Goal: Task Accomplishment & Management: Complete application form

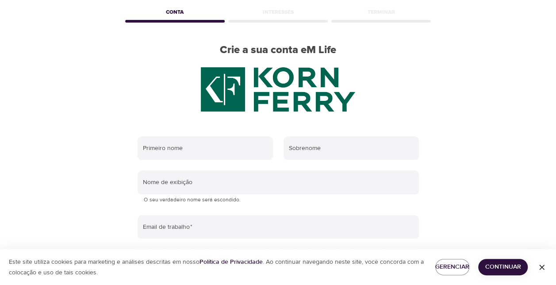
scroll to position [46, 0]
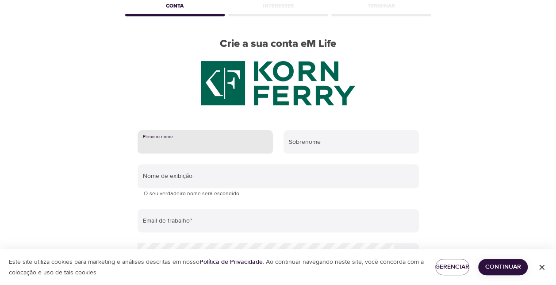
drag, startPoint x: 226, startPoint y: 144, endPoint x: 220, endPoint y: 149, distance: 8.5
click at [226, 144] on input "text" at bounding box center [204, 142] width 135 height 24
type input "Vanderleia"
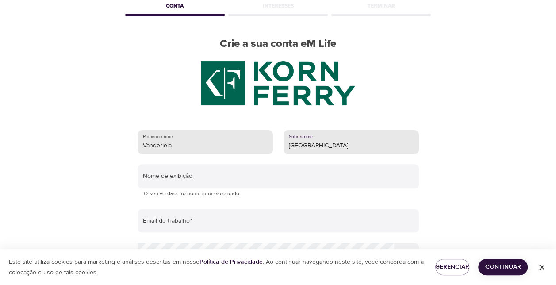
type input "[GEOGRAPHIC_DATA]"
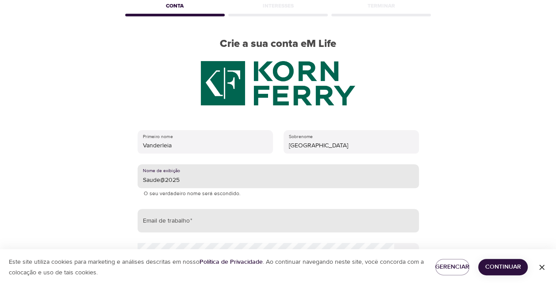
type input "Saude@2025"
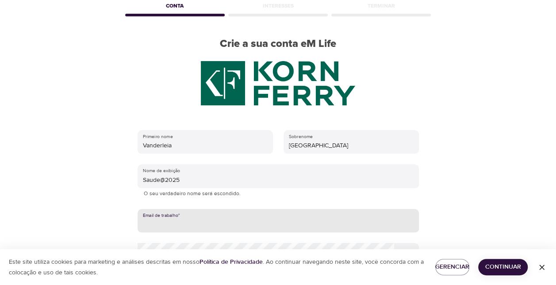
click at [192, 227] on input "email" at bounding box center [277, 221] width 281 height 24
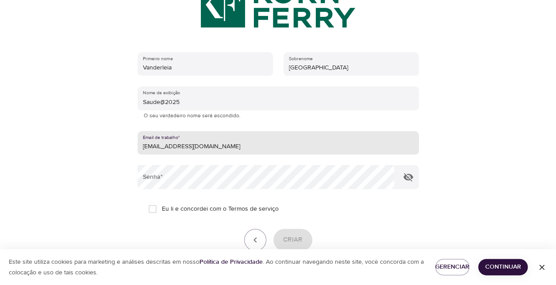
scroll to position [140, 0]
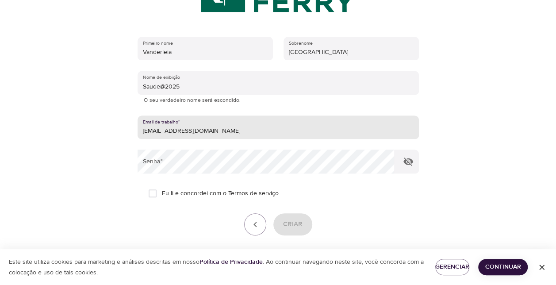
type input "[EMAIL_ADDRESS][DOMAIN_NAME]"
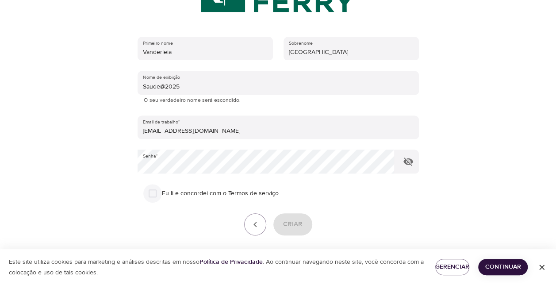
click at [156, 196] on input "Eu li e concordei com o Termos de serviço" at bounding box center [152, 193] width 19 height 19
checkbox input "true"
click at [293, 225] on span "Criar" at bounding box center [292, 223] width 19 height 11
